Goal: Find specific page/section: Find specific page/section

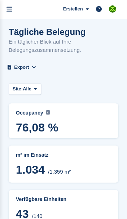
click at [13, 11] on link "menu" at bounding box center [9, 9] width 19 height 19
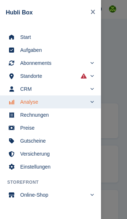
click at [53, 40] on span "Start" at bounding box center [55, 37] width 70 height 10
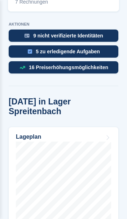
scroll to position [345, 0]
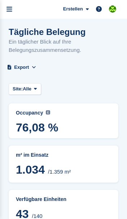
click at [11, 10] on icon "menu" at bounding box center [9, 9] width 6 height 6
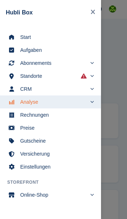
click at [21, 34] on span "Start" at bounding box center [55, 37] width 70 height 10
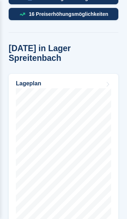
scroll to position [399, 0]
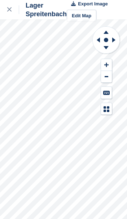
scroll to position [9, 0]
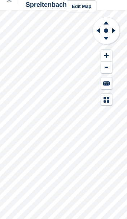
click at [109, 55] on button at bounding box center [106, 56] width 11 height 12
click at [96, 33] on icon at bounding box center [97, 30] width 9 height 19
click at [96, 29] on icon at bounding box center [97, 30] width 9 height 19
click at [93, 33] on icon at bounding box center [97, 30] width 9 height 19
click at [96, 29] on icon at bounding box center [97, 30] width 9 height 19
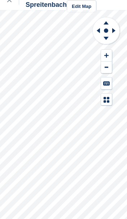
click at [96, 27] on icon at bounding box center [97, 30] width 9 height 19
click at [98, 31] on icon at bounding box center [98, 30] width 3 height 5
click at [97, 30] on icon at bounding box center [97, 30] width 9 height 19
click at [94, 32] on icon at bounding box center [97, 30] width 9 height 19
click at [96, 31] on icon at bounding box center [97, 30] width 9 height 19
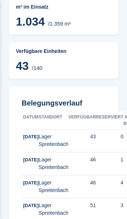
scroll to position [137, 0]
